Goal: Information Seeking & Learning: Learn about a topic

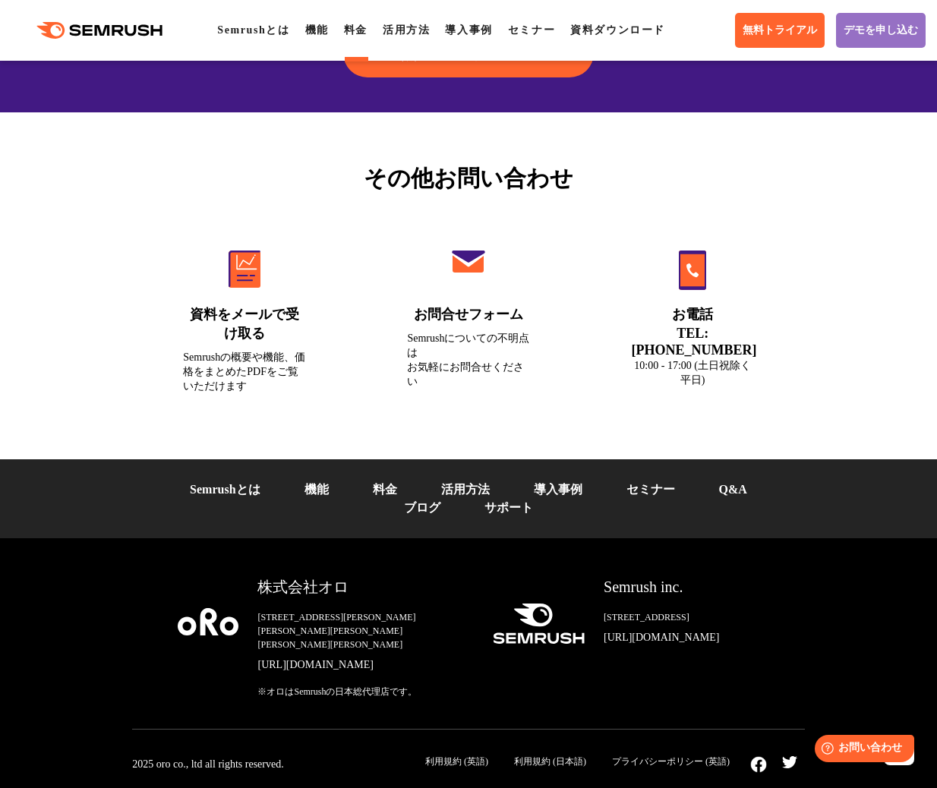
click at [134, 28] on icon ".cls {fill: #FF642D;}" at bounding box center [101, 30] width 172 height 17
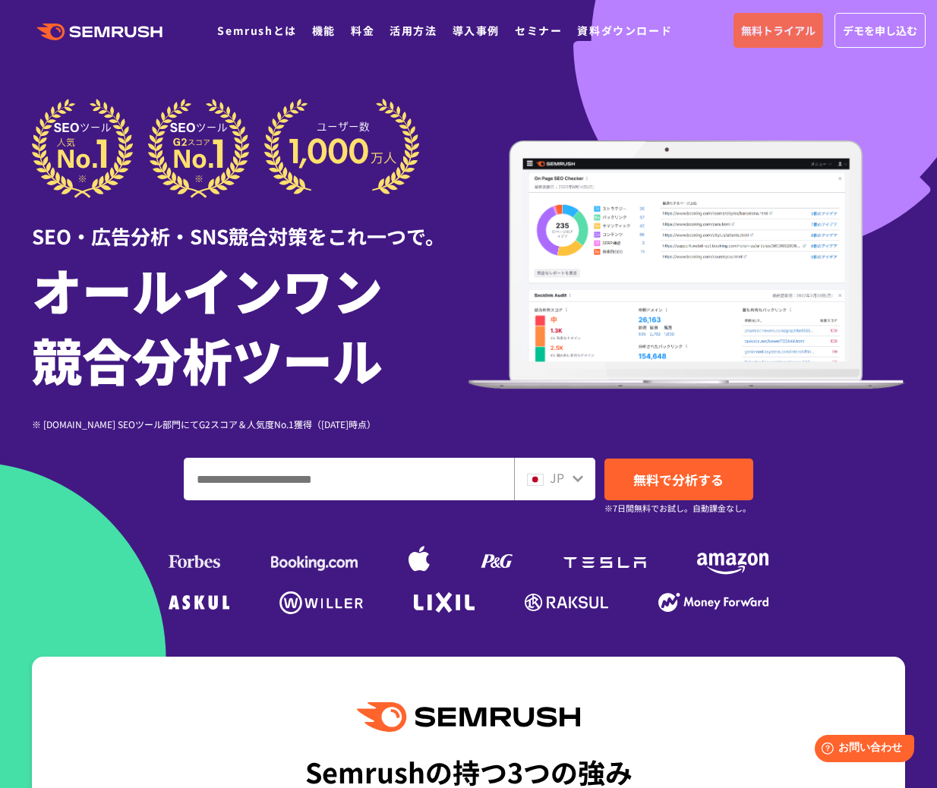
click at [807, 28] on span "無料トライアル" at bounding box center [778, 30] width 74 height 17
click at [888, 33] on span "デモを申し込む" at bounding box center [880, 30] width 74 height 17
click at [331, 29] on link "機能" at bounding box center [324, 30] width 24 height 15
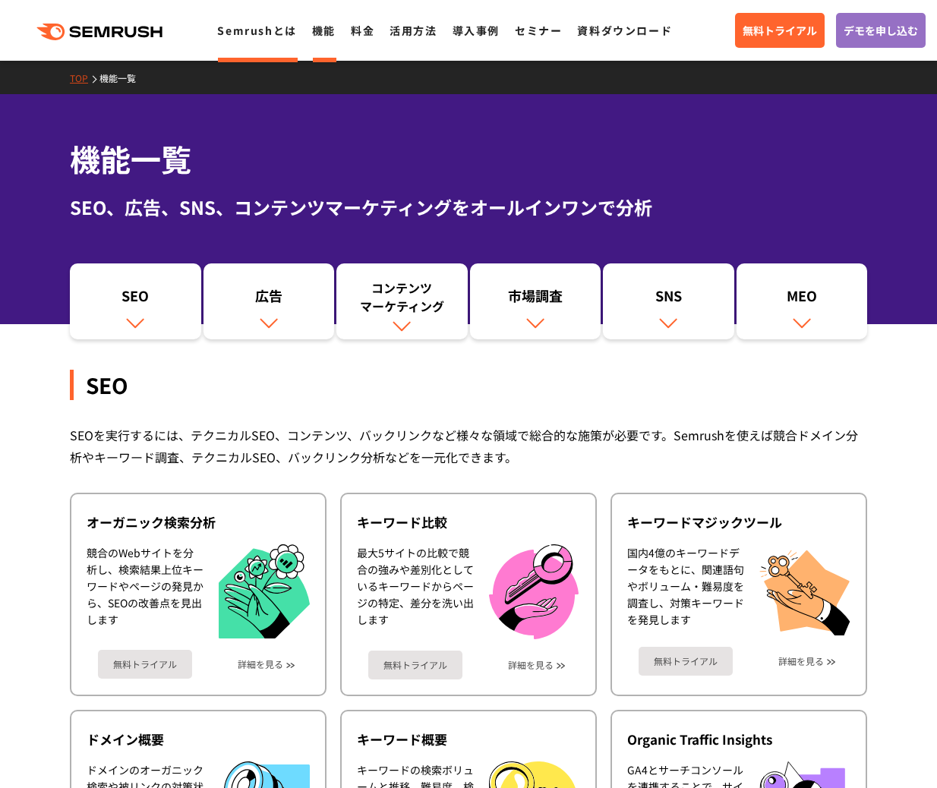
click at [282, 33] on link "Semrushとは" at bounding box center [256, 30] width 79 height 15
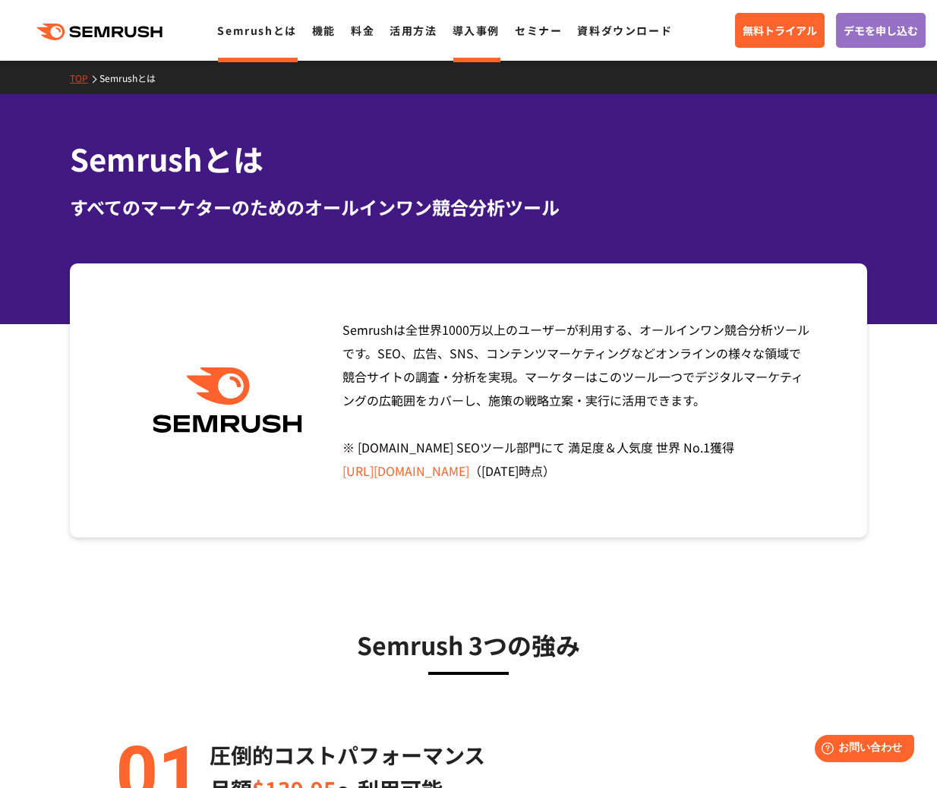
click at [496, 28] on link "導入事例" at bounding box center [476, 30] width 47 height 15
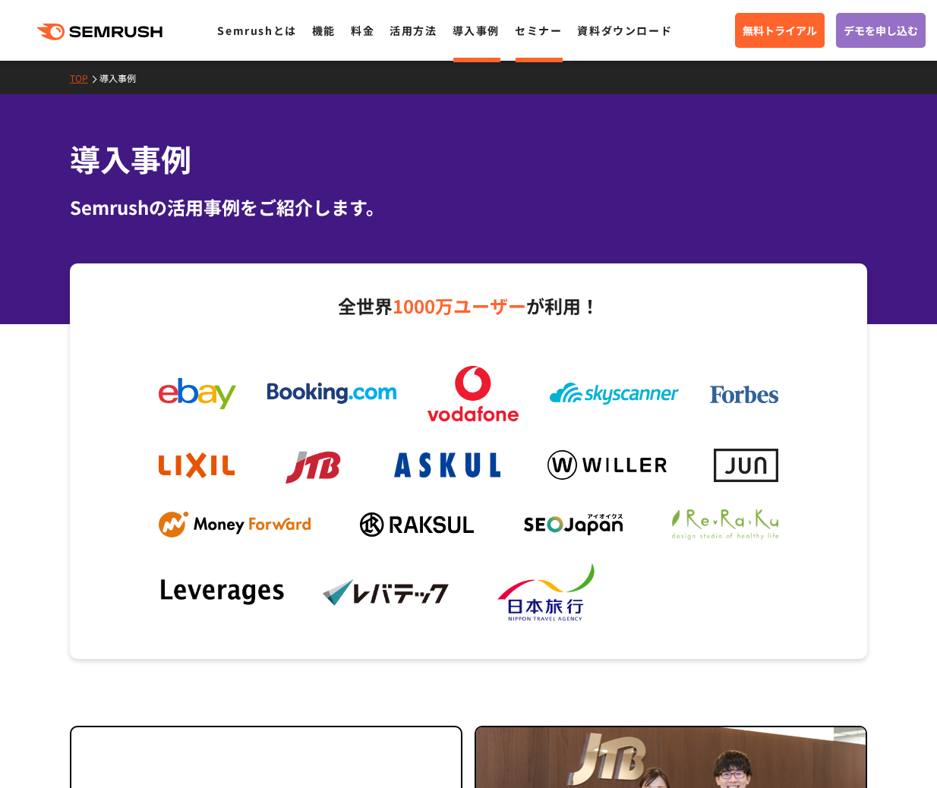
click at [545, 24] on link "セミナー" at bounding box center [538, 30] width 47 height 15
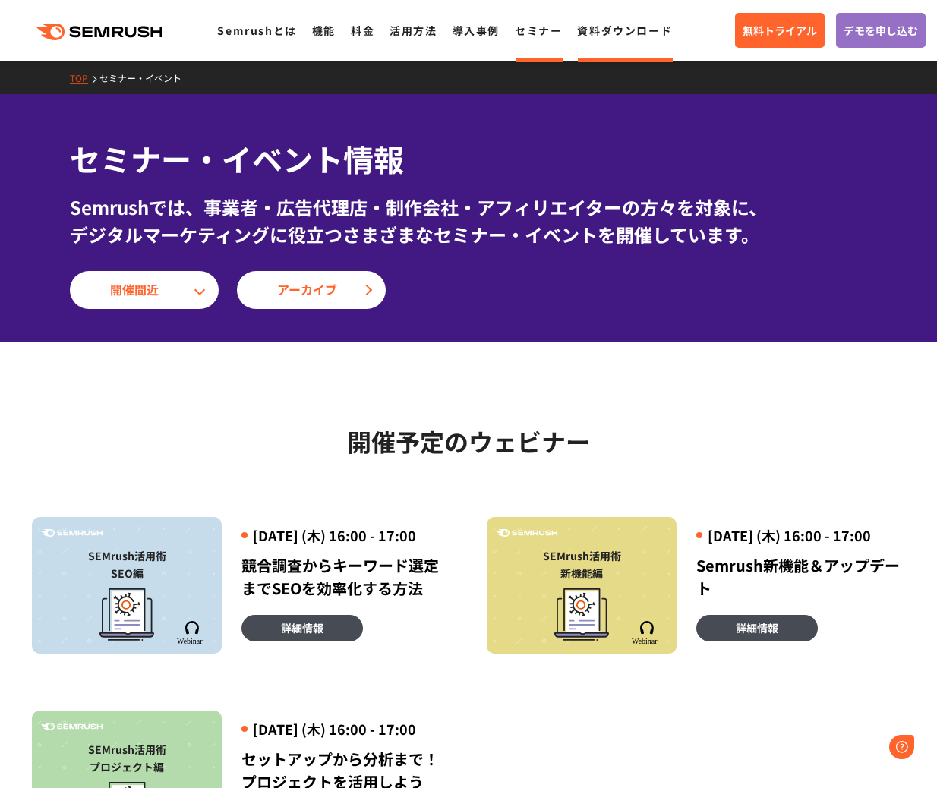
click at [609, 36] on link "資料ダウンロード" at bounding box center [624, 30] width 95 height 15
